Goal: Task Accomplishment & Management: Manage account settings

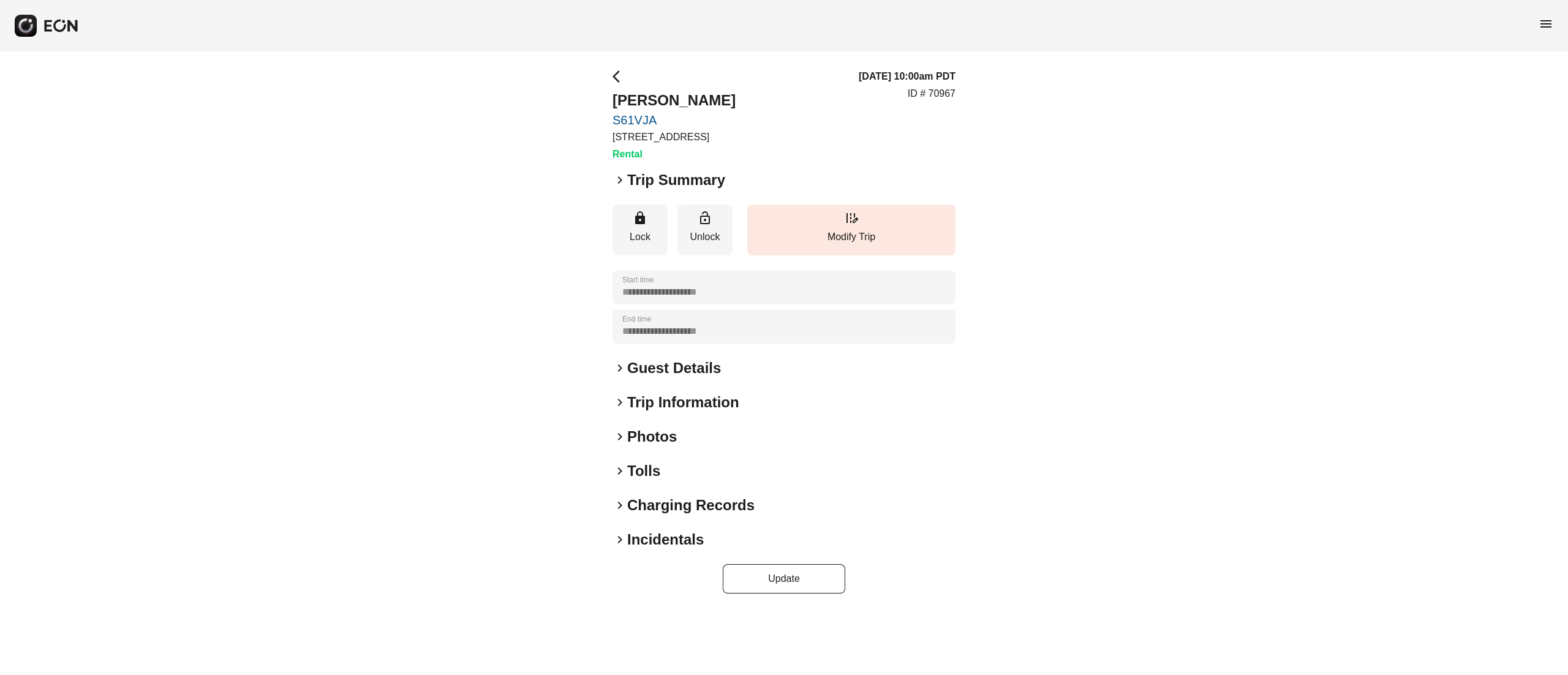
click at [645, 437] on h2 "Photos" at bounding box center [652, 436] width 50 height 20
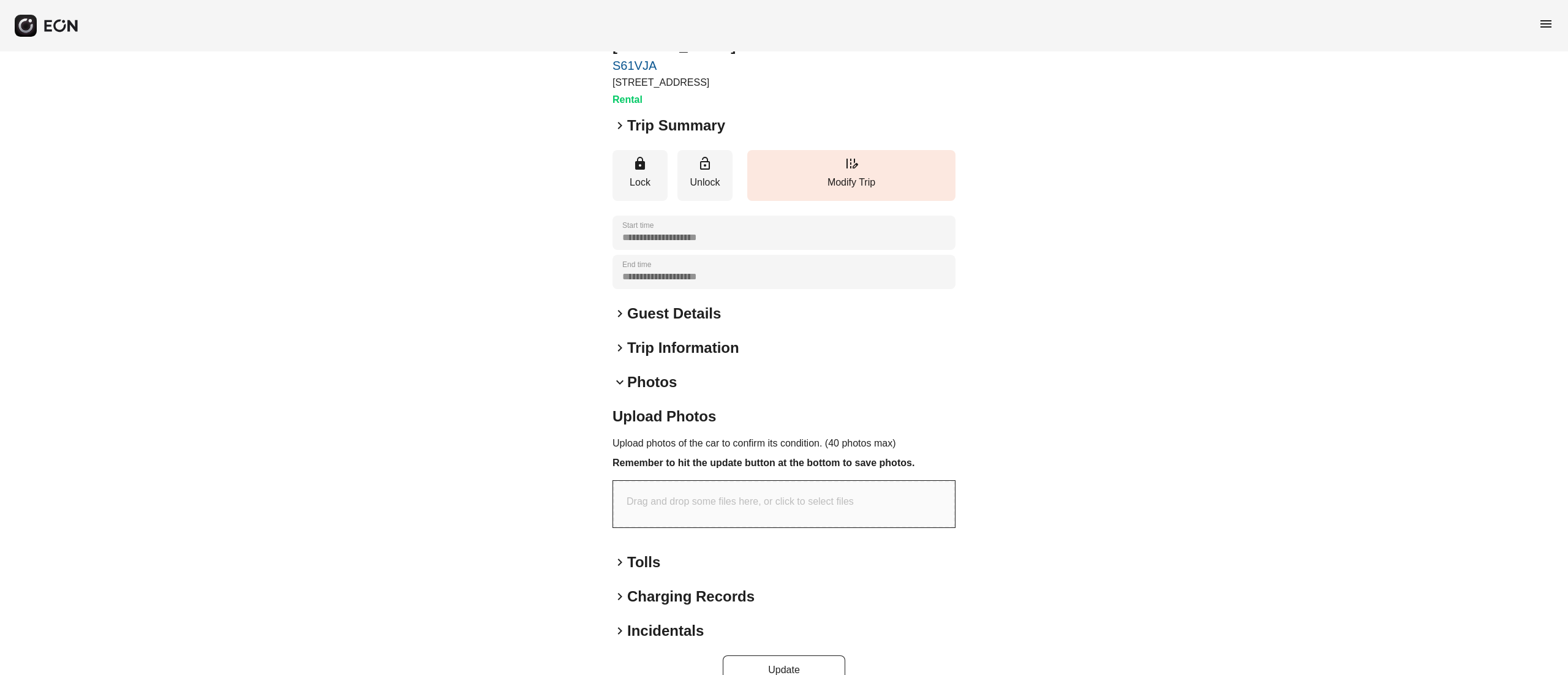
scroll to position [81, 0]
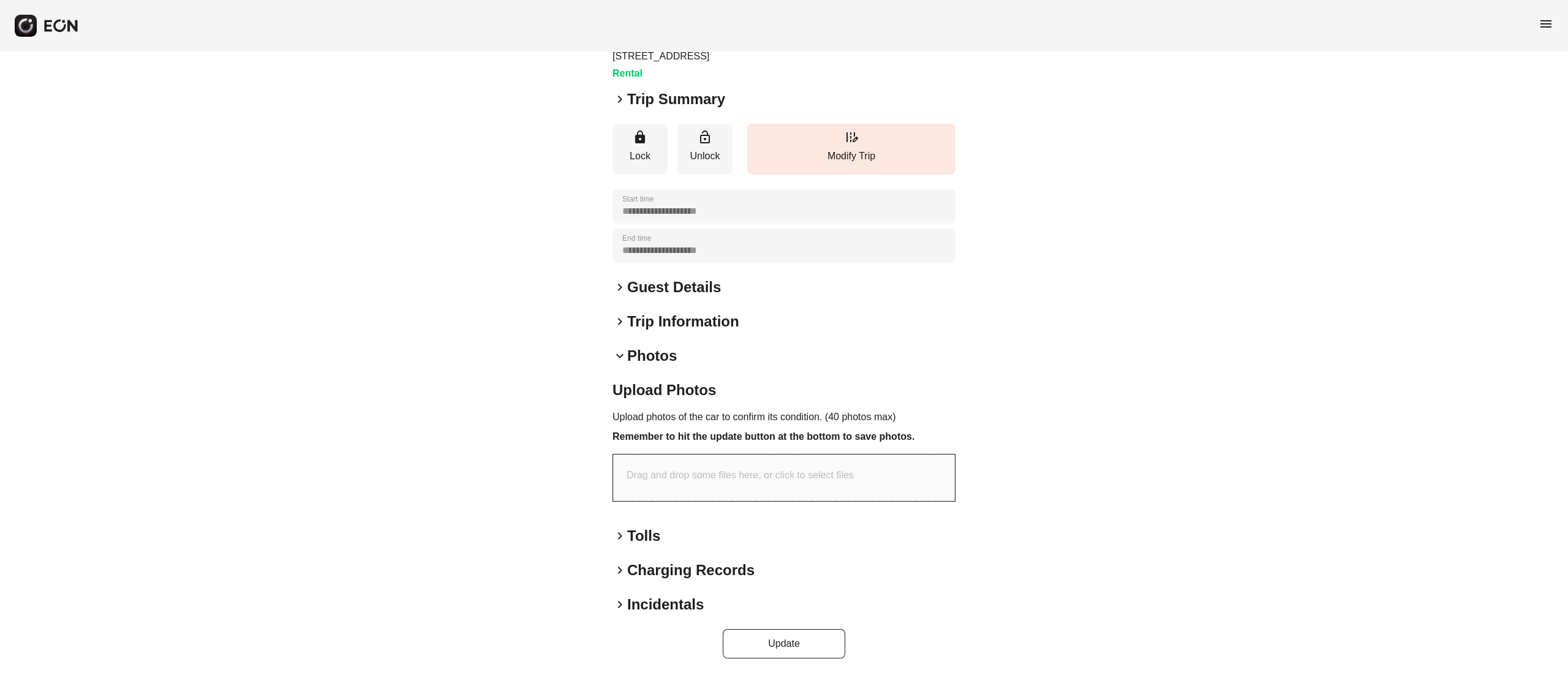
click at [723, 484] on div "Drag and drop some files here, or click to select files" at bounding box center [784, 477] width 341 height 47
click at [753, 468] on p "Drag and drop some files here, or click to select files" at bounding box center [740, 475] width 227 height 15
type input "**********"
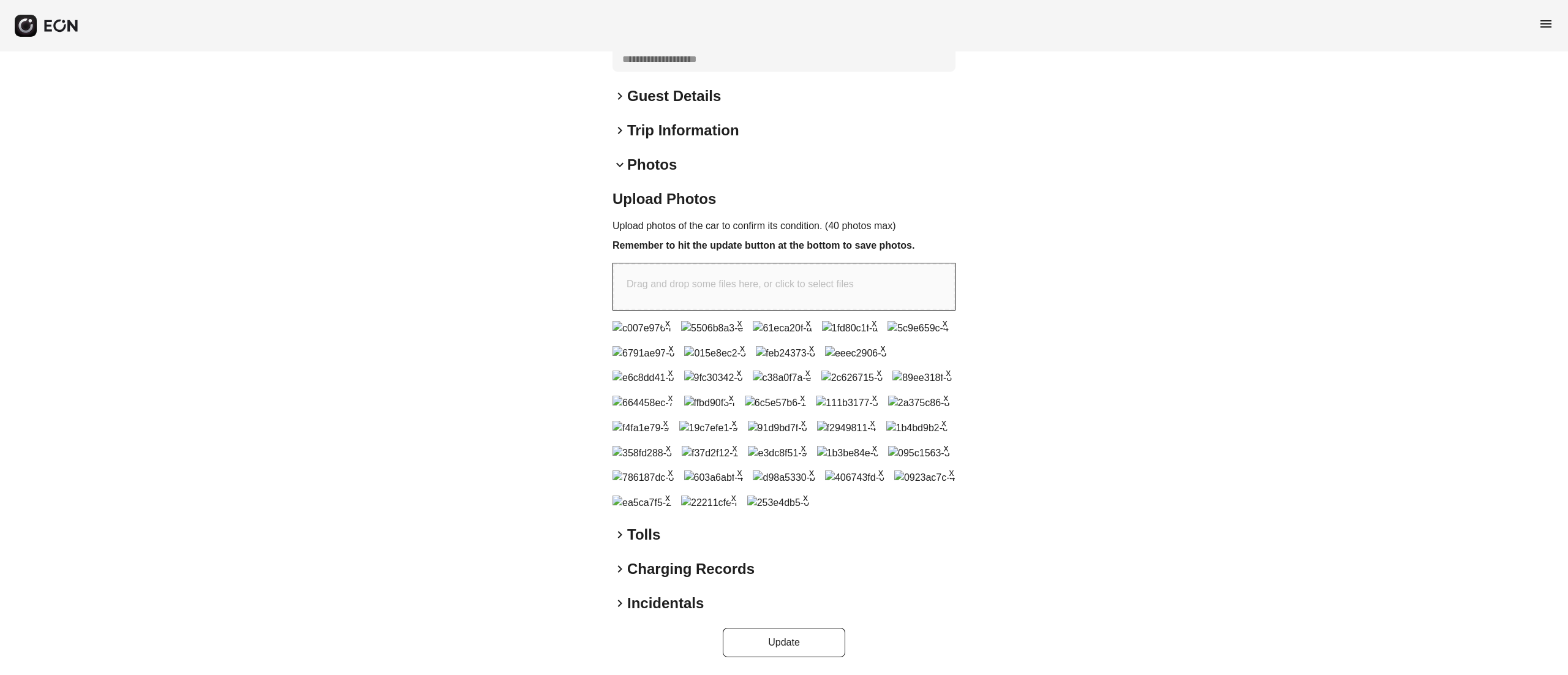
scroll to position [771, 0]
click at [788, 644] on button "Update" at bounding box center [784, 642] width 123 height 29
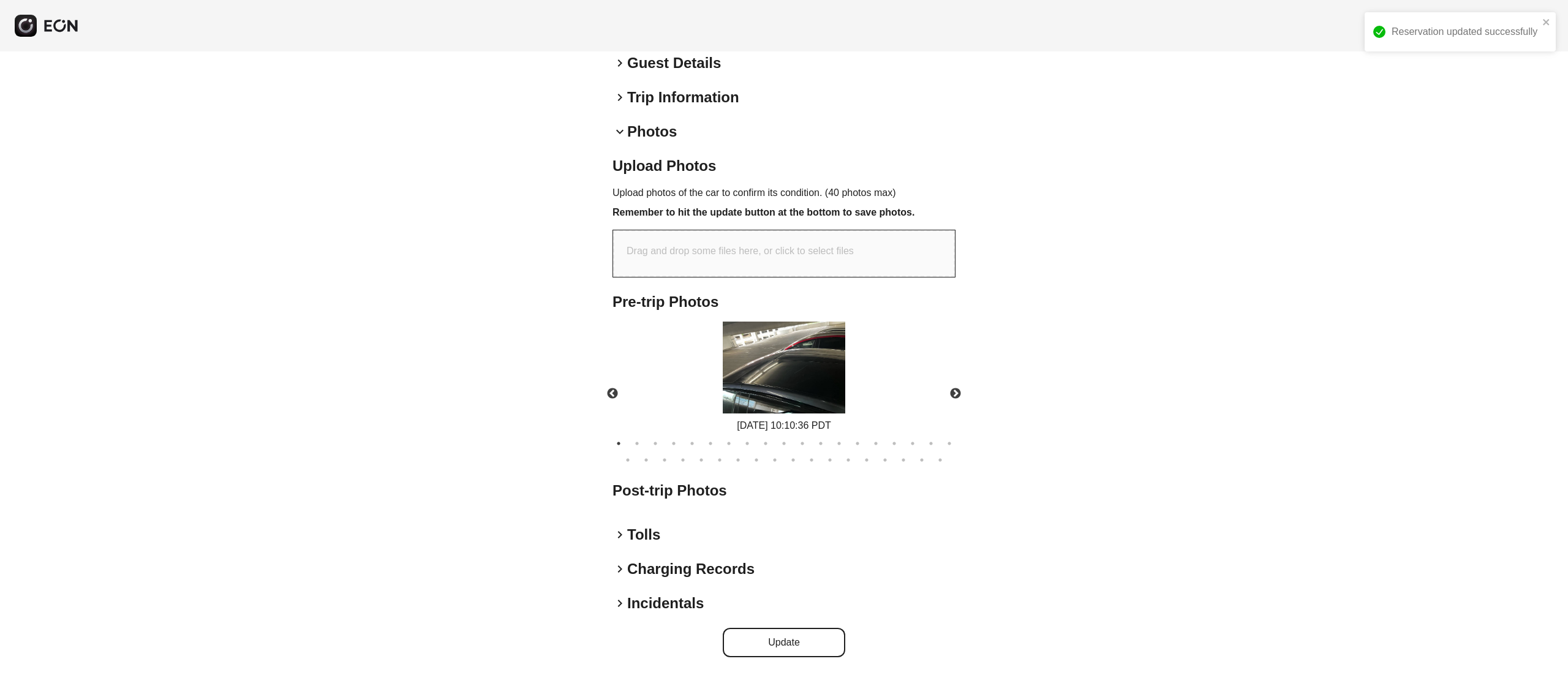
scroll to position [304, 0]
